Goal: Task Accomplishment & Management: Manage account settings

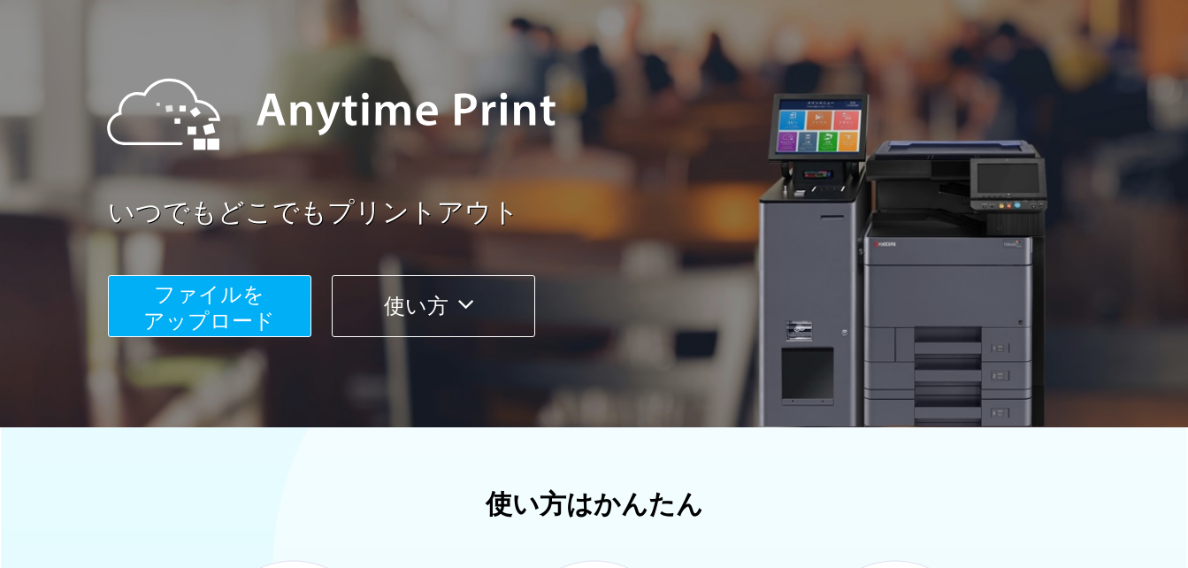
scroll to position [295, 0]
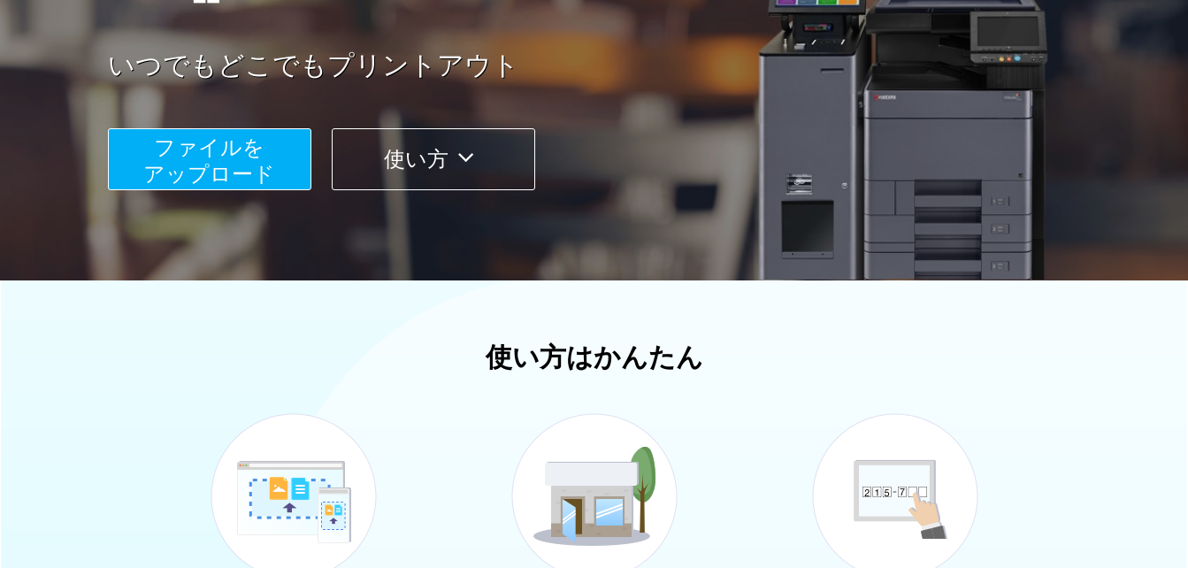
click at [417, 161] on button "使い方" at bounding box center [433, 159] width 203 height 62
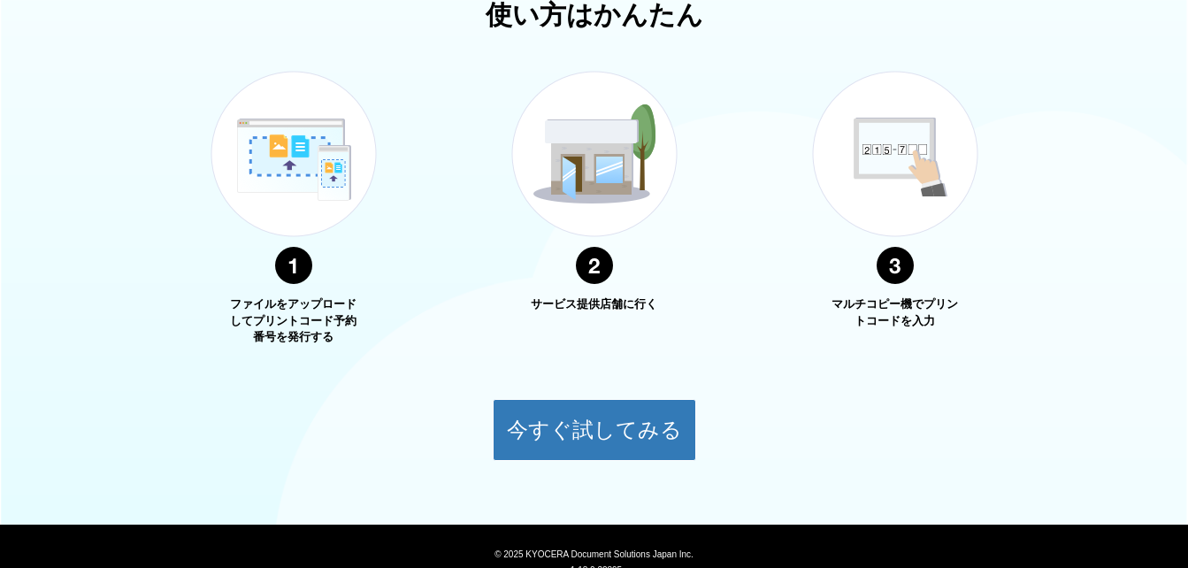
scroll to position [704, 0]
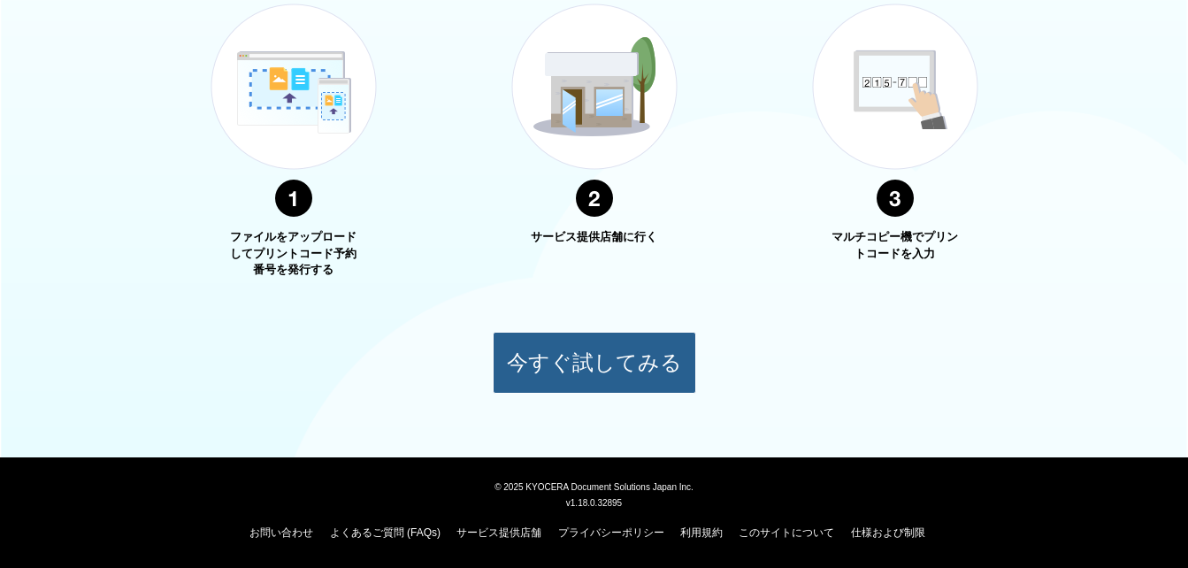
click at [643, 359] on button "今すぐ試してみる" at bounding box center [594, 363] width 203 height 62
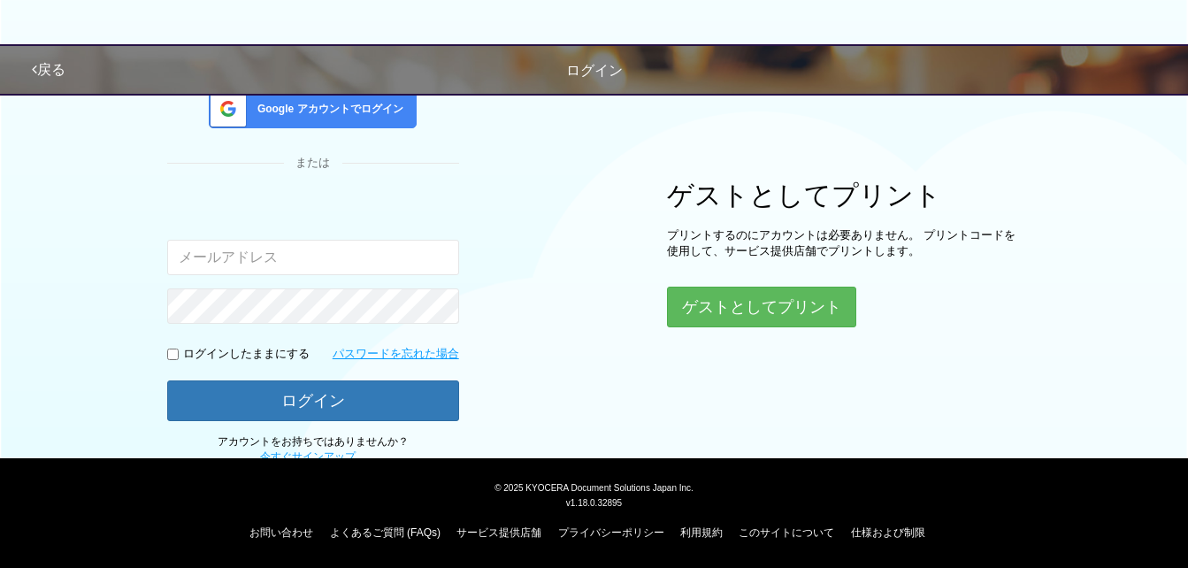
scroll to position [159, 0]
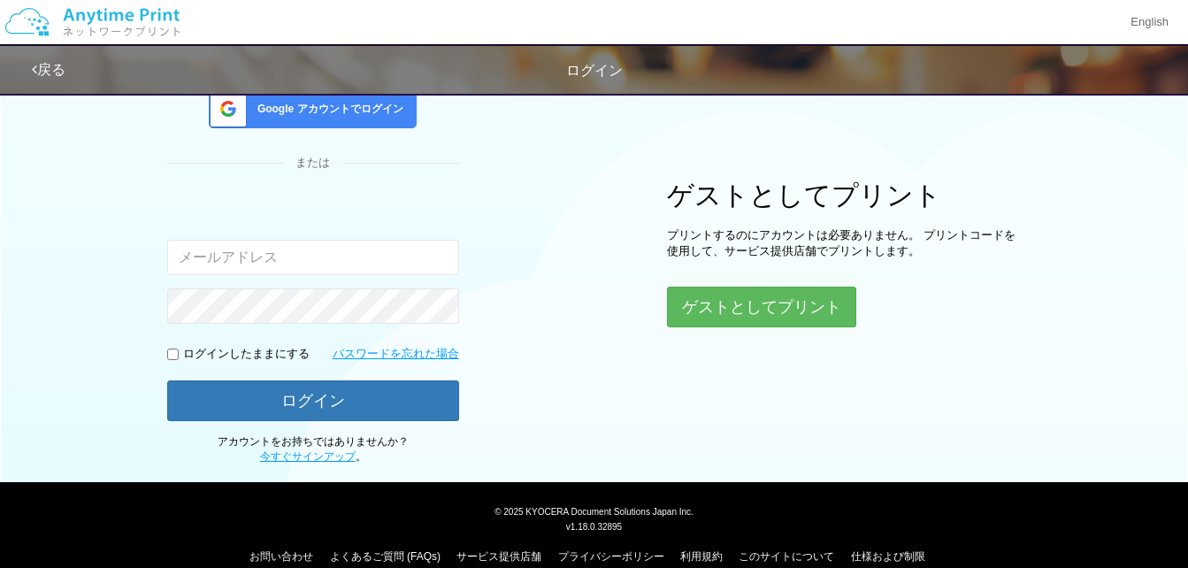
type input "[EMAIL_ADDRESS][DOMAIN_NAME]"
drag, startPoint x: 567, startPoint y: 386, endPoint x: 555, endPoint y: 388, distance: 12.7
click at [567, 386] on div "ログイン Google アカウントでログイン または 入力されたメールアドレスまたはパスワードが正しくありません。 [EMAIL_ADDRESS][DOMAI…" at bounding box center [595, 194] width 1062 height 541
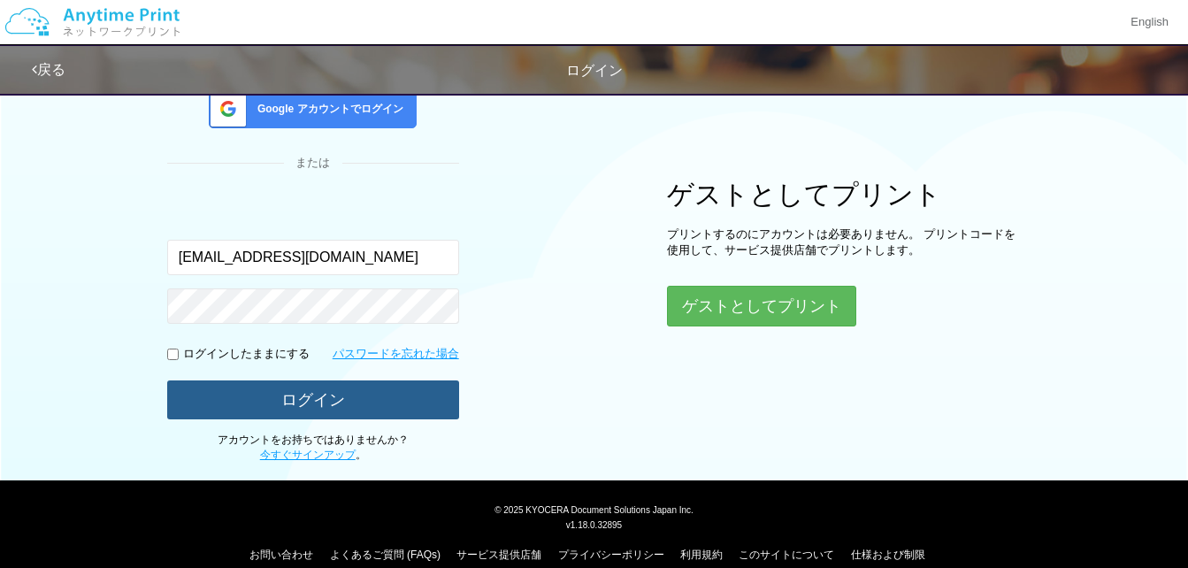
click at [361, 408] on button "ログイン" at bounding box center [313, 399] width 292 height 39
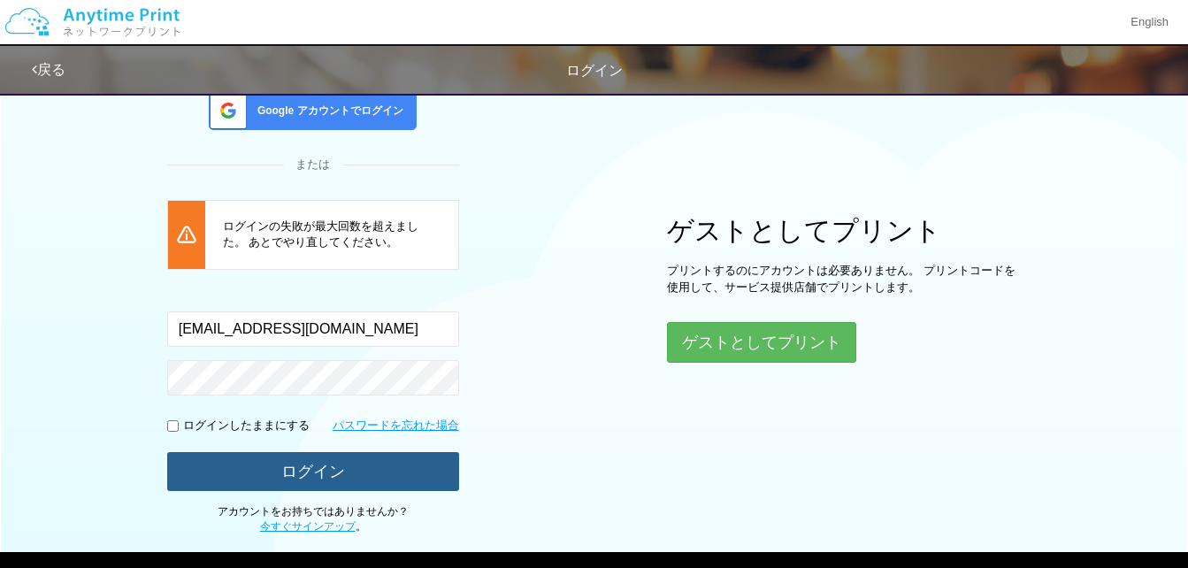
scroll to position [104, 0]
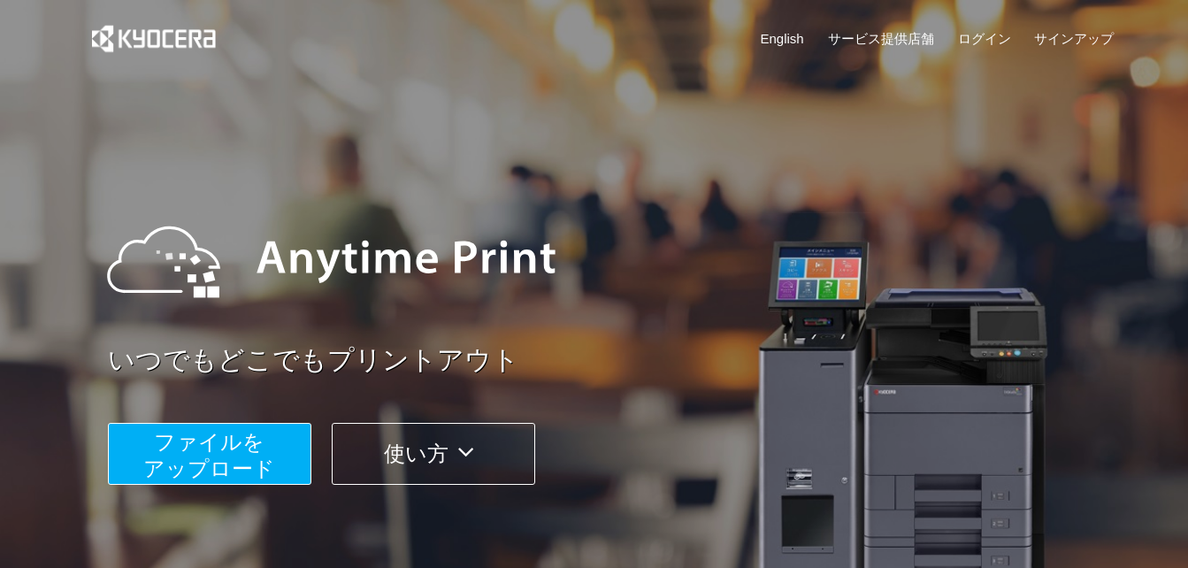
scroll to position [148, 0]
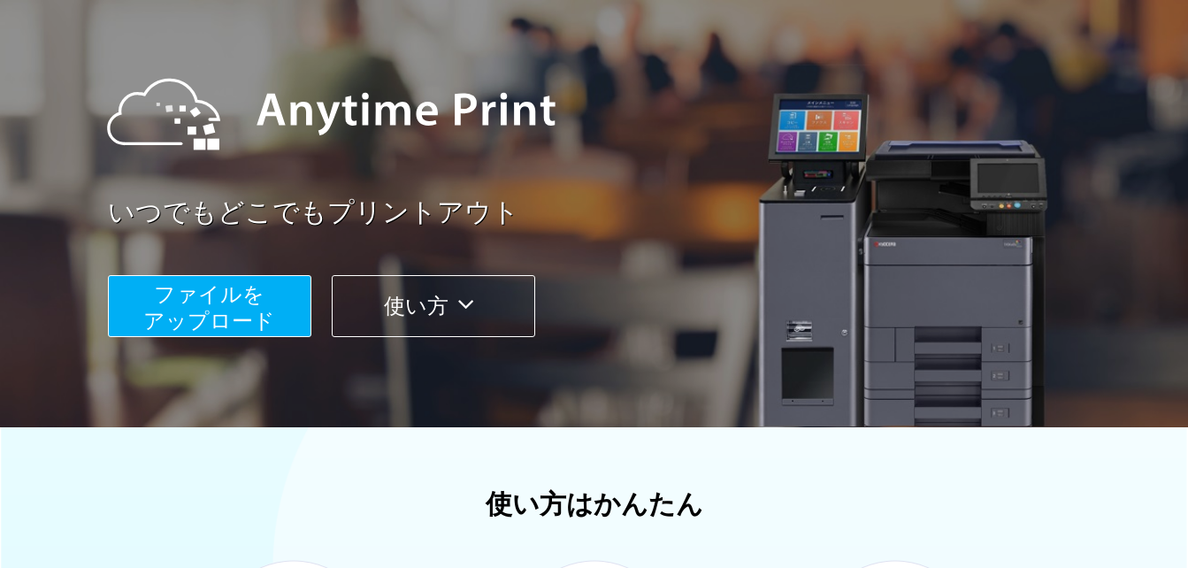
click at [261, 317] on span "ファイルを ​​アップロード" at bounding box center [209, 307] width 132 height 50
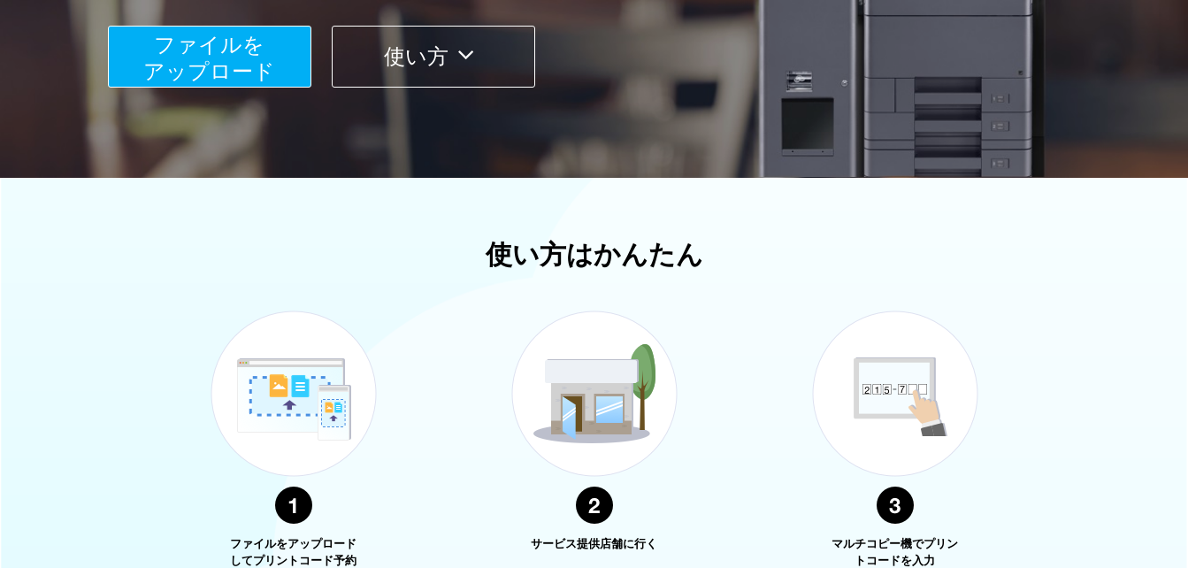
scroll to position [250, 0]
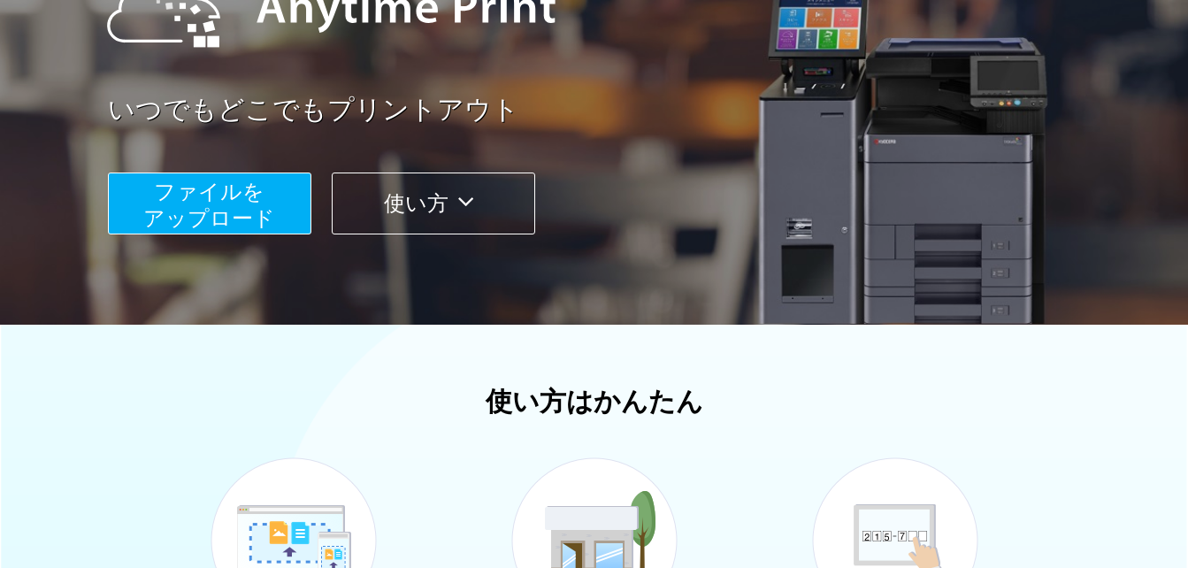
click at [226, 213] on span "ファイルを ​​アップロード" at bounding box center [209, 205] width 132 height 50
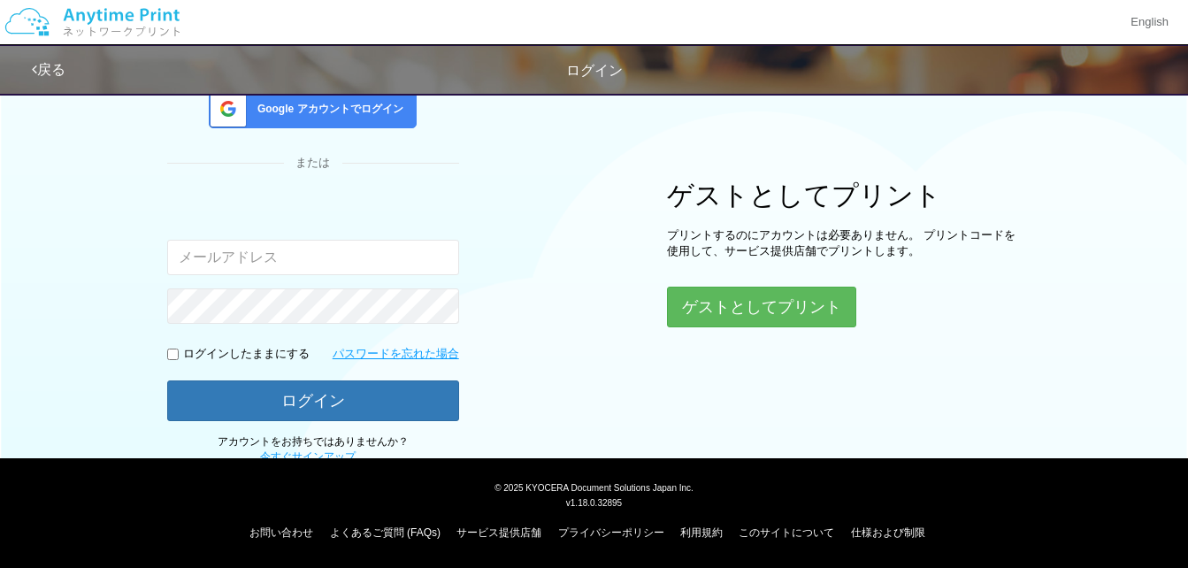
scroll to position [183, 0]
click at [226, 213] on div "入力されたメールアドレスまたはパスワードが正しくありません。" at bounding box center [313, 236] width 292 height 77
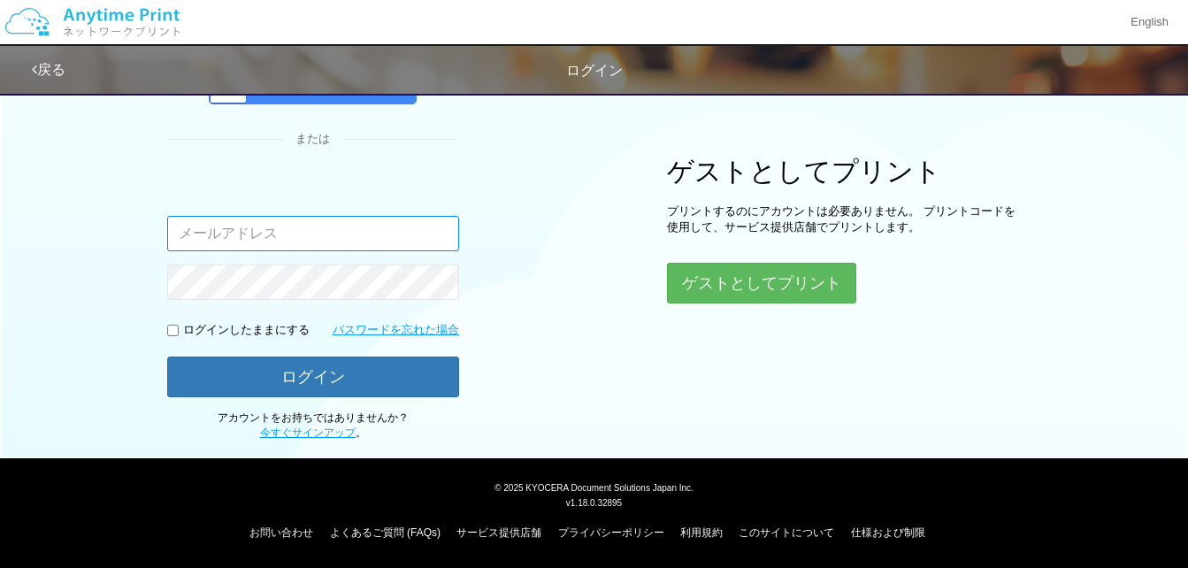
drag, startPoint x: 226, startPoint y: 213, endPoint x: 305, endPoint y: 234, distance: 82.2
click at [305, 234] on input "email" at bounding box center [313, 233] width 292 height 35
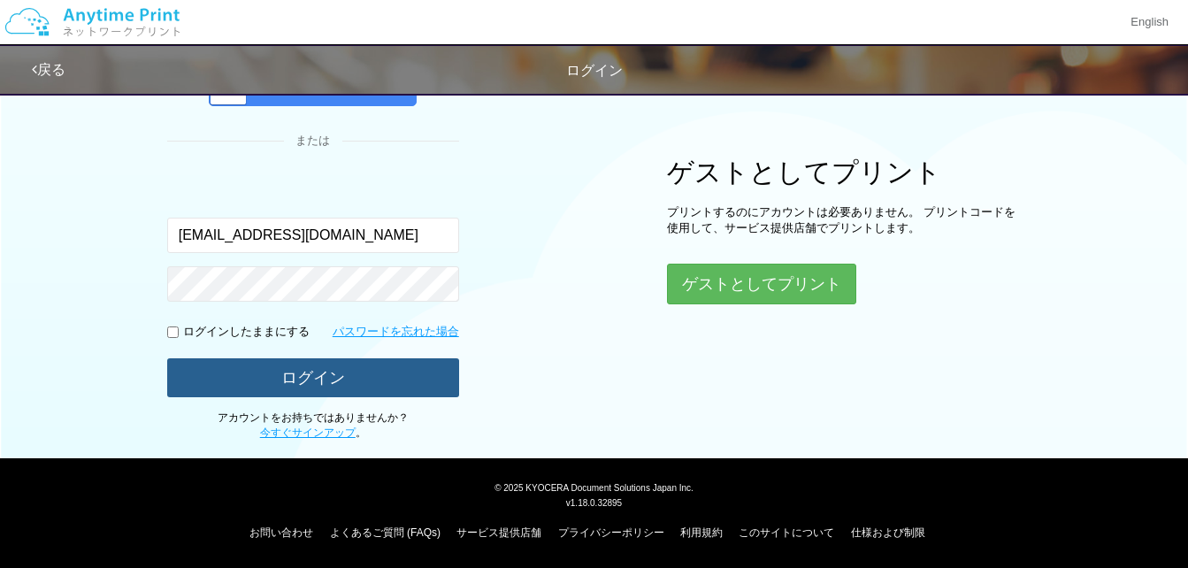
click at [395, 365] on button "ログイン" at bounding box center [313, 377] width 292 height 39
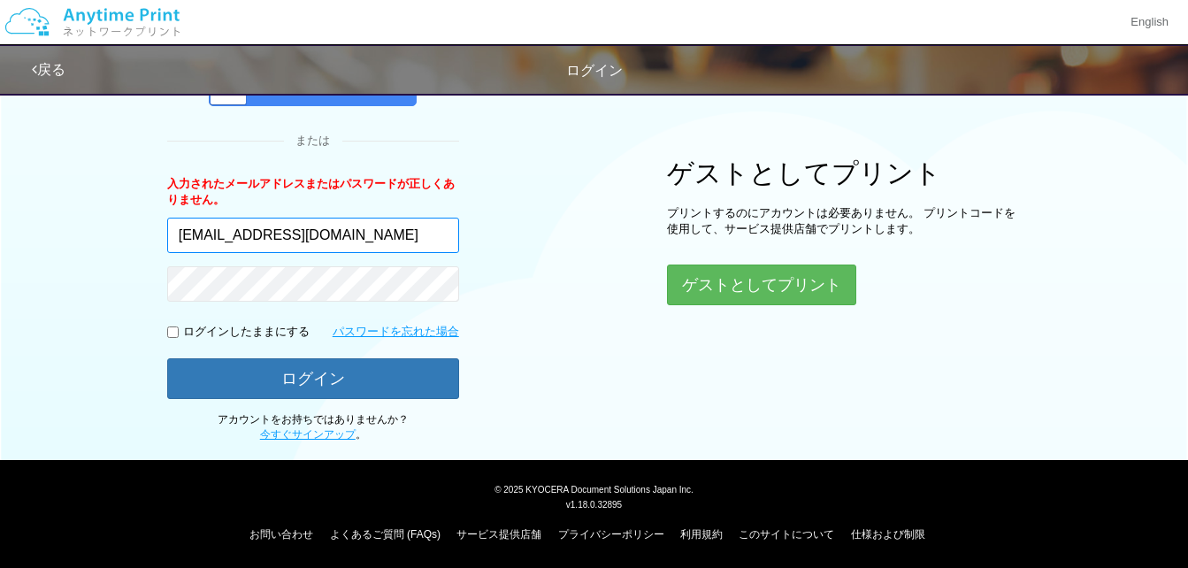
drag, startPoint x: 205, startPoint y: 235, endPoint x: 203, endPoint y: 245, distance: 10.1
click at [205, 235] on input "dennwakisu@gmail.com" at bounding box center [313, 235] width 292 height 35
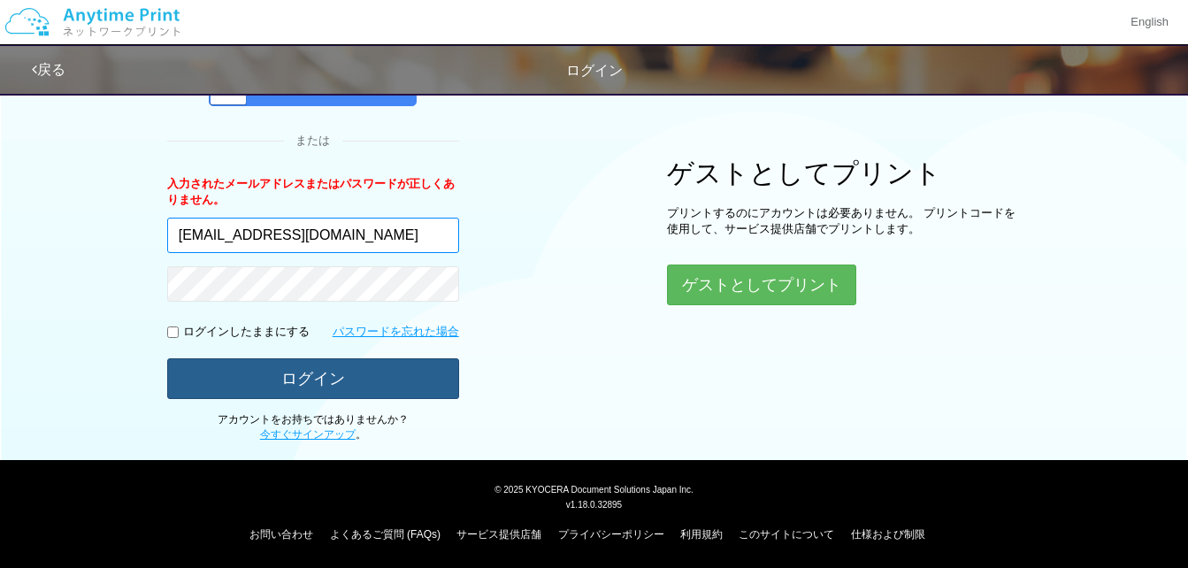
type input "[EMAIL_ADDRESS][DOMAIN_NAME]"
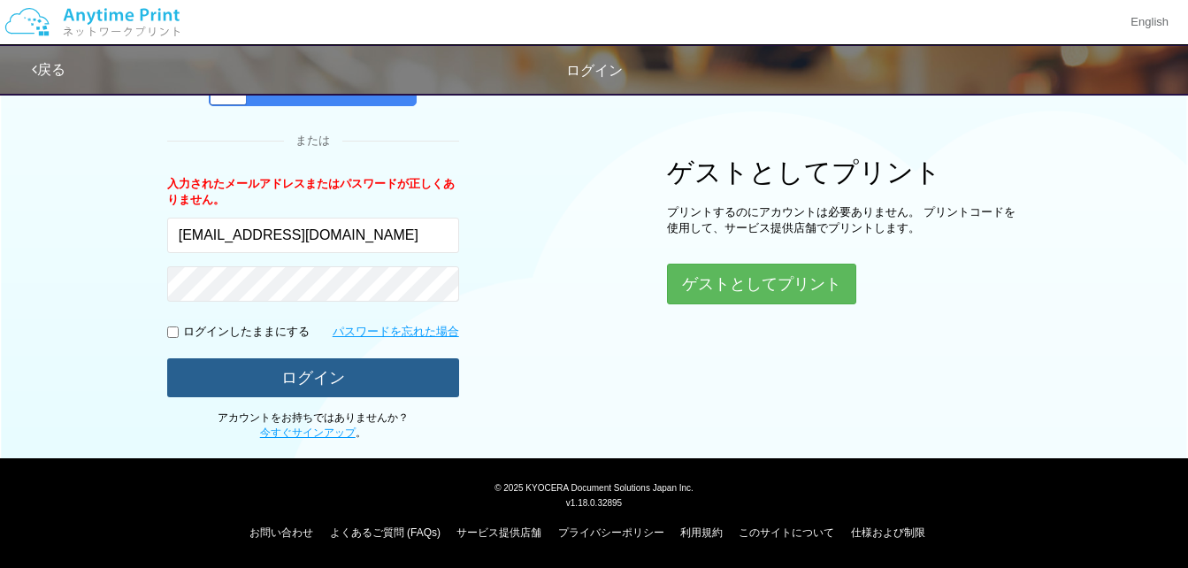
click at [319, 379] on button "ログイン" at bounding box center [313, 377] width 292 height 39
click at [326, 376] on button "ログイン" at bounding box center [313, 377] width 292 height 39
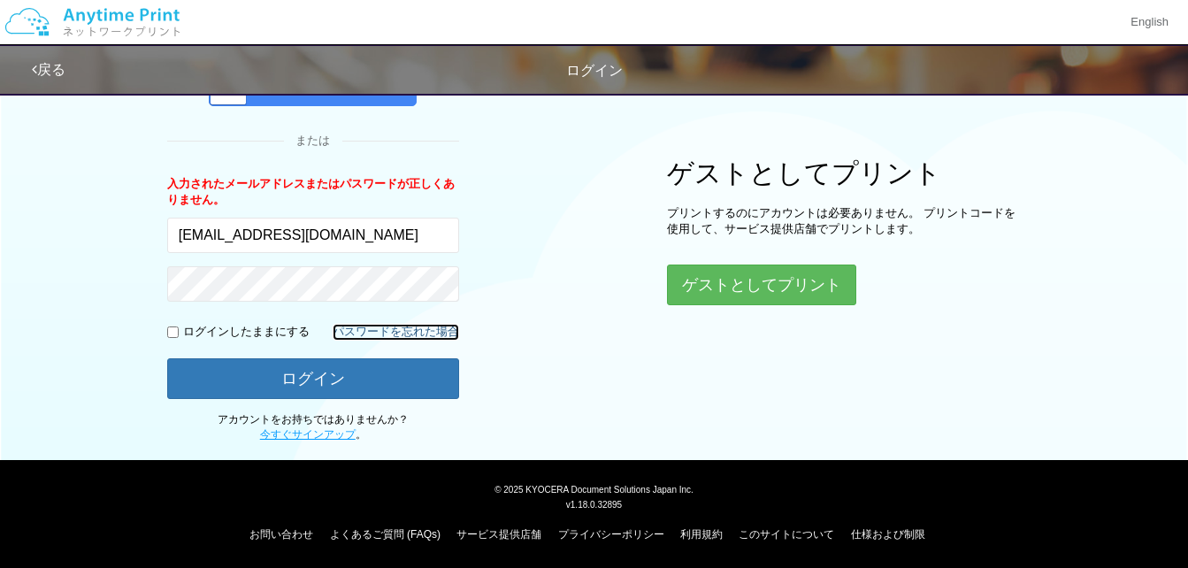
click at [393, 334] on link "パスワードを忘れた場合" at bounding box center [396, 332] width 127 height 17
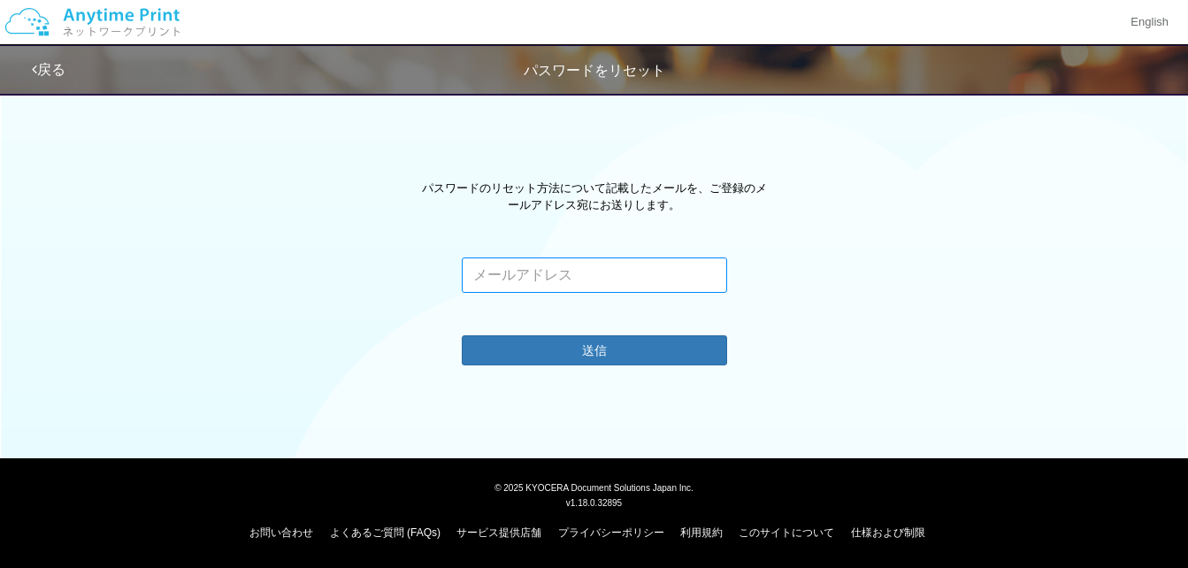
click at [487, 282] on input "email" at bounding box center [594, 274] width 265 height 35
click at [503, 273] on input "dennwakisu@gmail.com" at bounding box center [594, 274] width 265 height 35
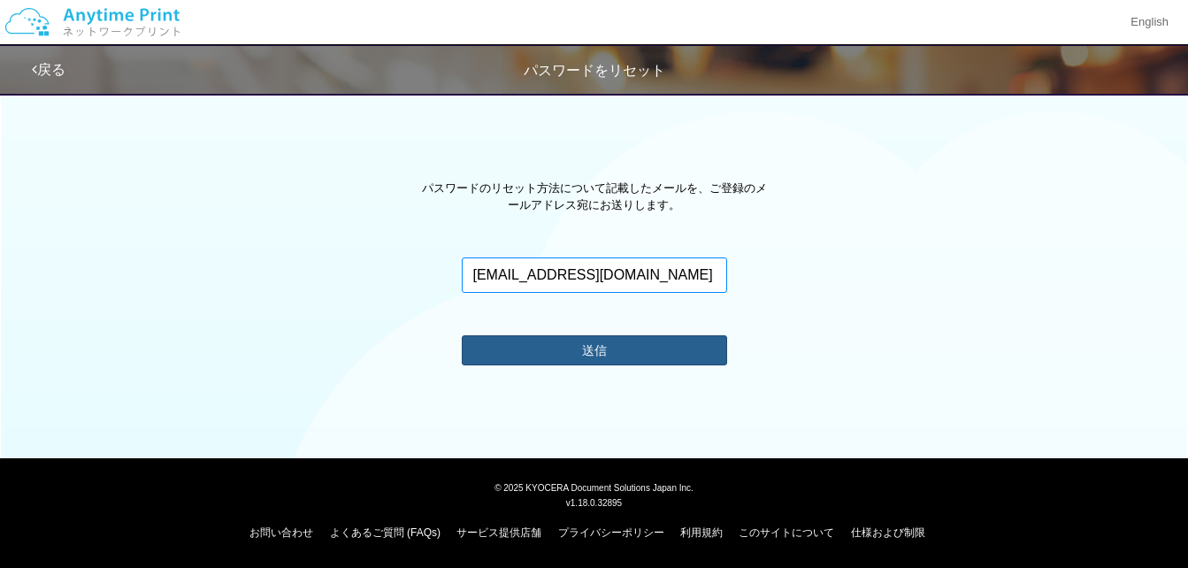
type input "[EMAIL_ADDRESS][DOMAIN_NAME]"
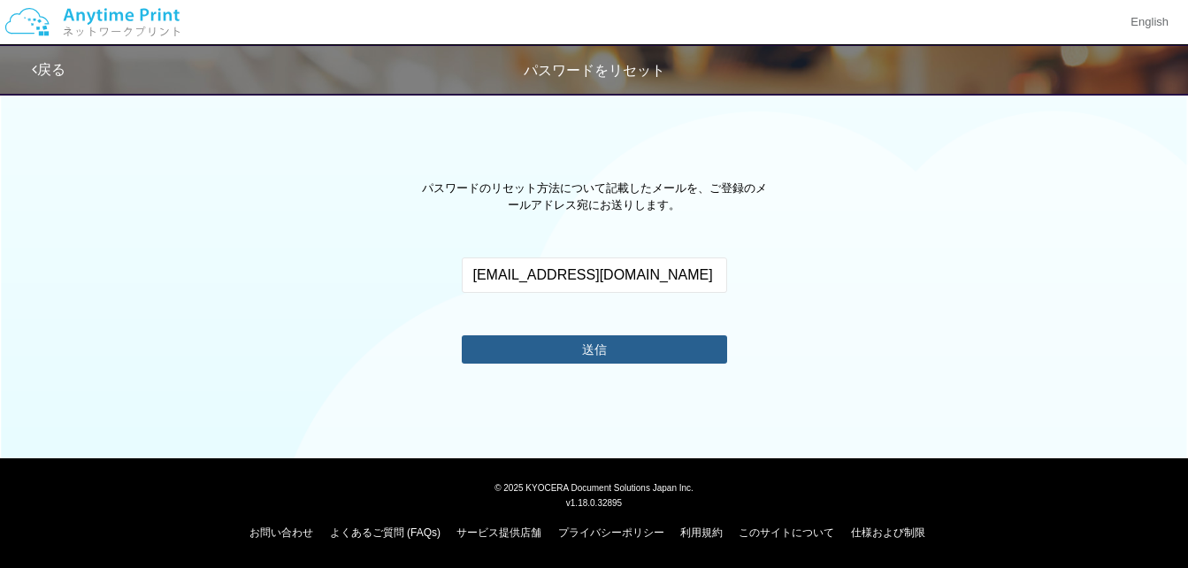
click at [599, 354] on button "送信" at bounding box center [594, 349] width 265 height 28
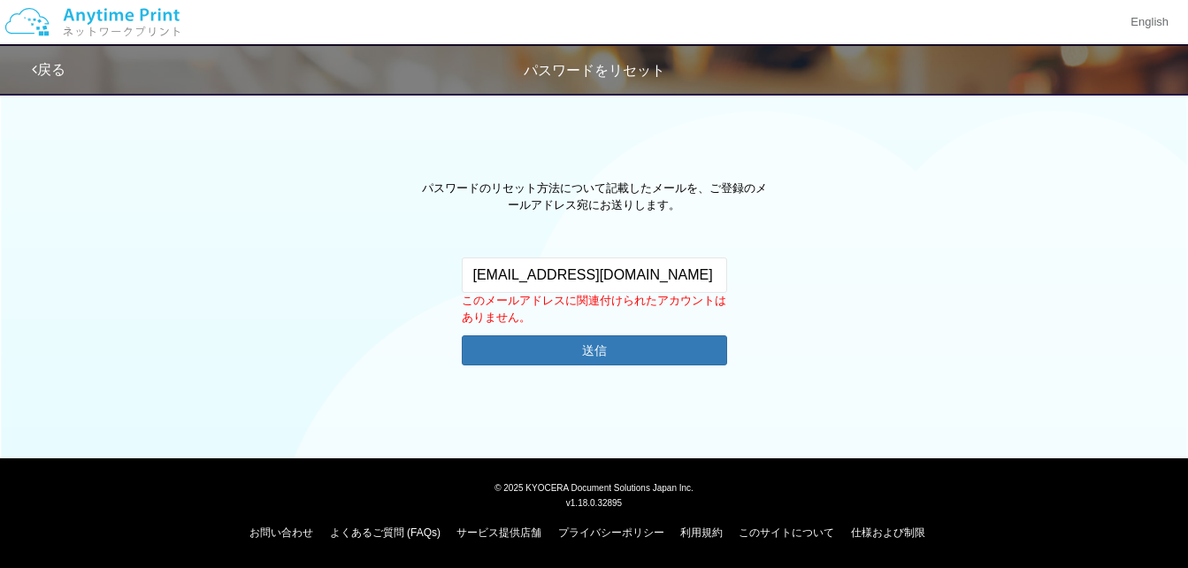
click at [761, 328] on div "パスワードのリセット方法について記載したメールを、ご登録のメールアドレス宛にお送りします。 denwakisu@gmail.com このメールアドレスに関連付…" at bounding box center [594, 262] width 1188 height 234
click at [738, 348] on div "denwakisu@gmail.com このメールアドレスに関連付けられたアカウントはありません。 有効なメールアドレスを入力してください。 送信" at bounding box center [595, 311] width 292 height 108
click at [595, 350] on button "送信" at bounding box center [594, 349] width 265 height 28
click at [562, 344] on button "送信" at bounding box center [594, 349] width 265 height 28
click at [580, 347] on button "送信" at bounding box center [594, 349] width 265 height 28
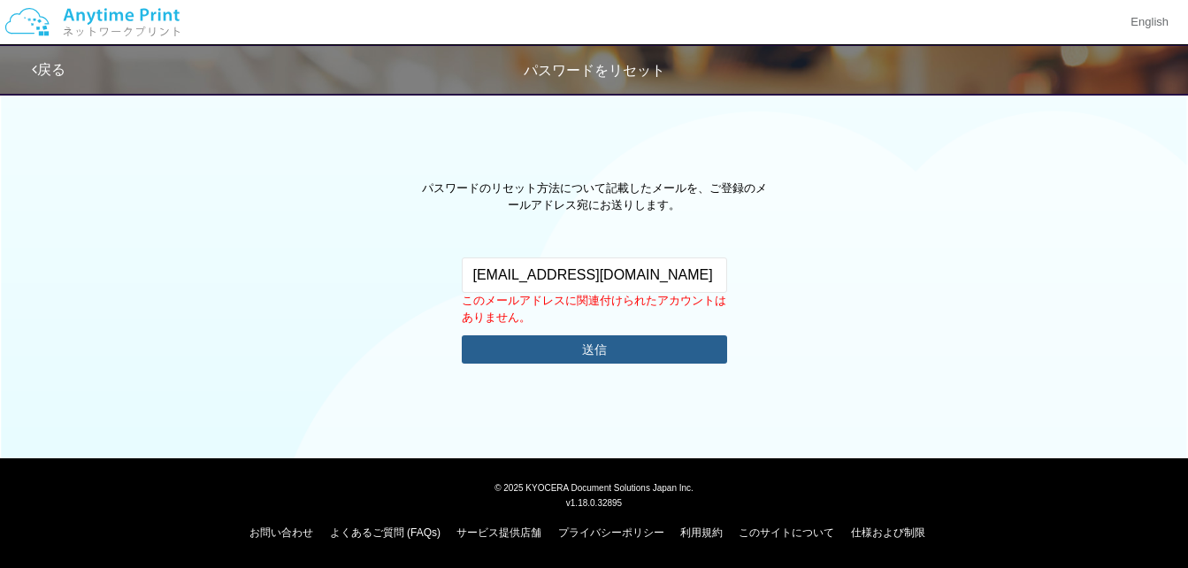
scroll to position [0, 0]
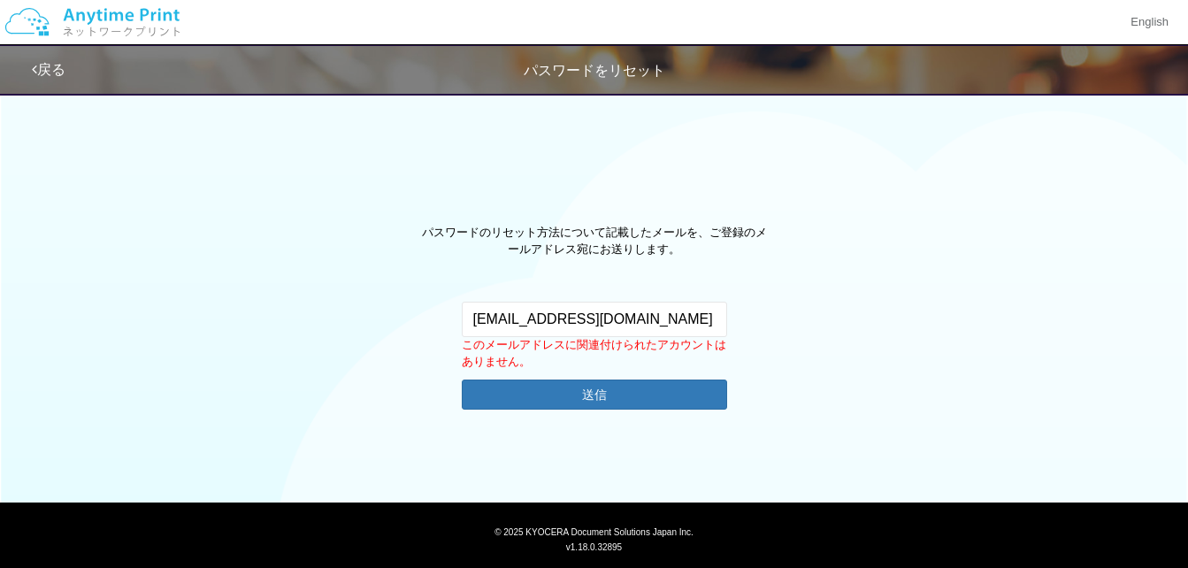
drag, startPoint x: 1154, startPoint y: 0, endPoint x: 797, endPoint y: 273, distance: 449.3
click at [797, 273] on div "パスワードのリセット方法について記載したメールを、ご登録のメールアドレス宛にお送りします。 denwakisu@gmail.com このメールアドレスに関連付…" at bounding box center [594, 306] width 1188 height 234
